Goal: Find specific page/section

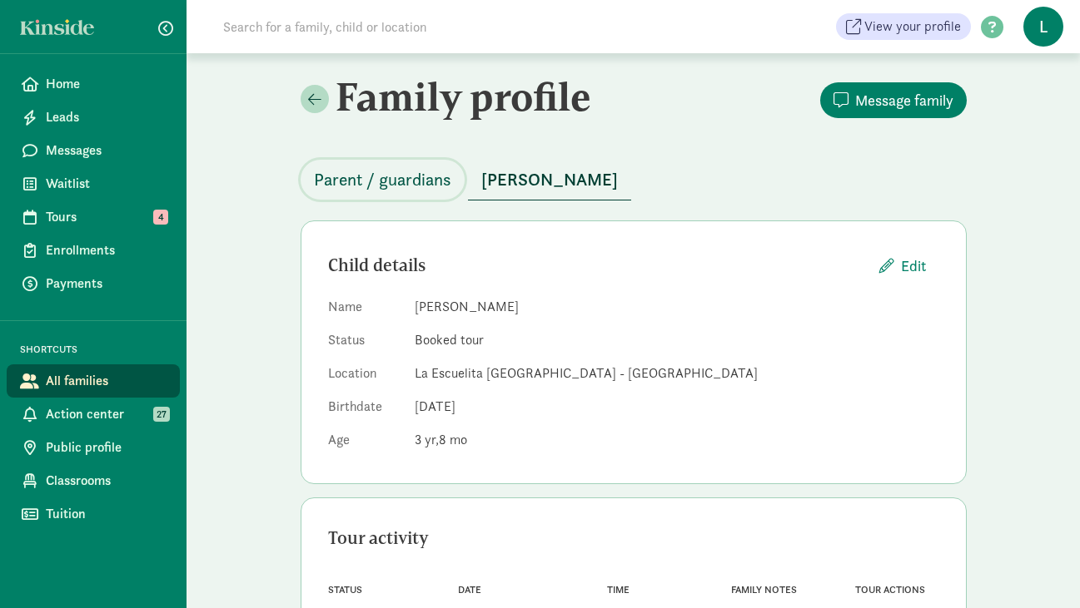
click at [381, 178] on span "Parent / guardians" at bounding box center [382, 179] width 137 height 27
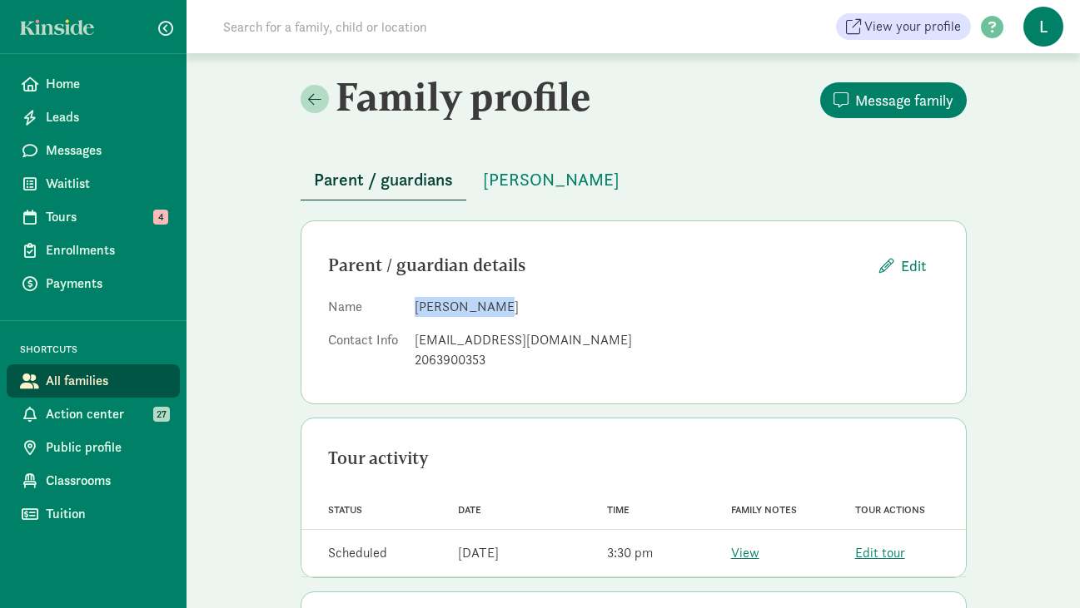
drag, startPoint x: 496, startPoint y: 304, endPoint x: 416, endPoint y: 306, distance: 79.9
click at [416, 306] on dd "[PERSON_NAME]" at bounding box center [676, 307] width 524 height 20
copy dd "[PERSON_NAME]"
click at [524, 185] on span "[PERSON_NAME]" at bounding box center [551, 179] width 137 height 27
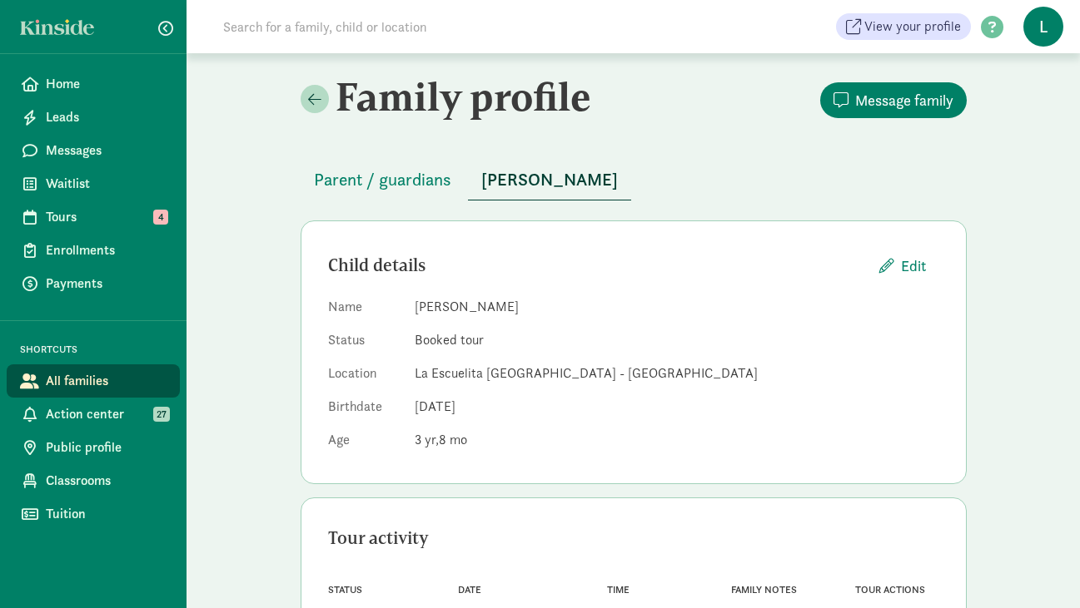
scroll to position [83, 0]
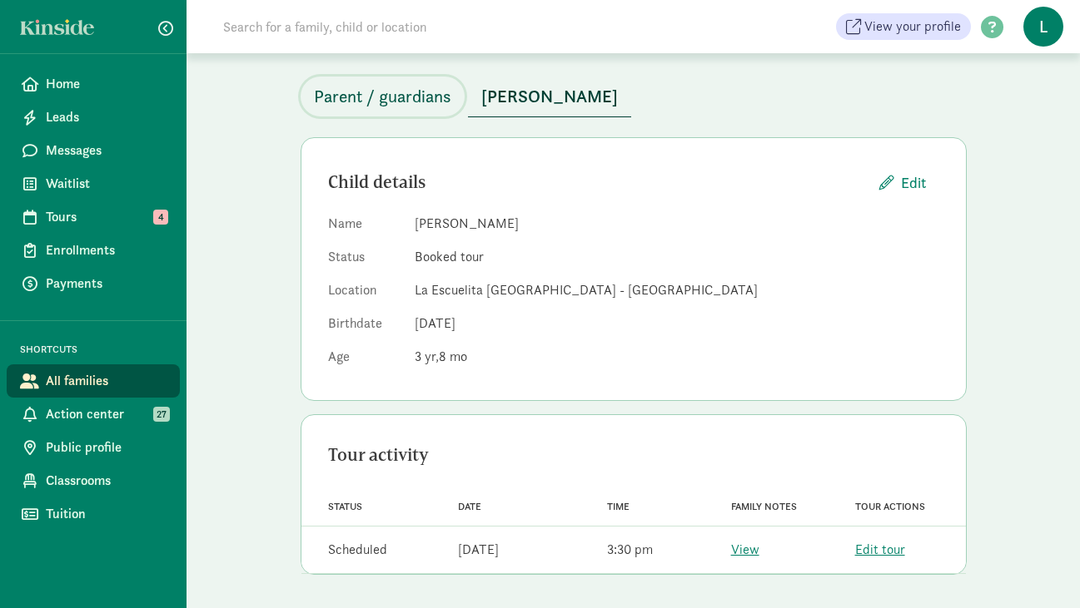
click at [388, 92] on span "Parent / guardians" at bounding box center [382, 96] width 137 height 27
